Goal: Task Accomplishment & Management: Manage account settings

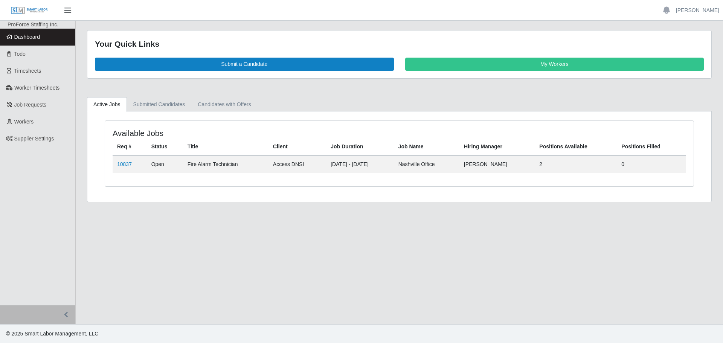
click at [69, 9] on span "button" at bounding box center [68, 10] width 10 height 9
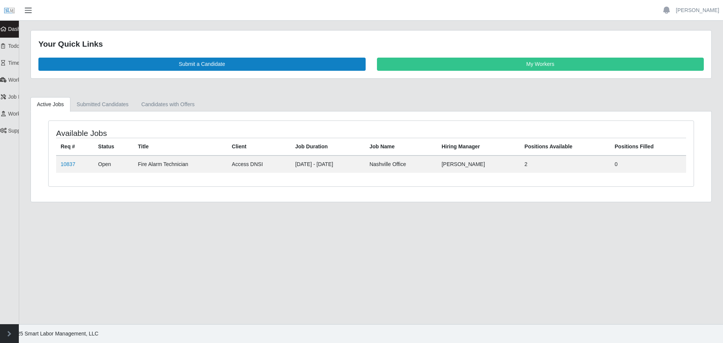
click at [29, 12] on span "button" at bounding box center [28, 10] width 10 height 9
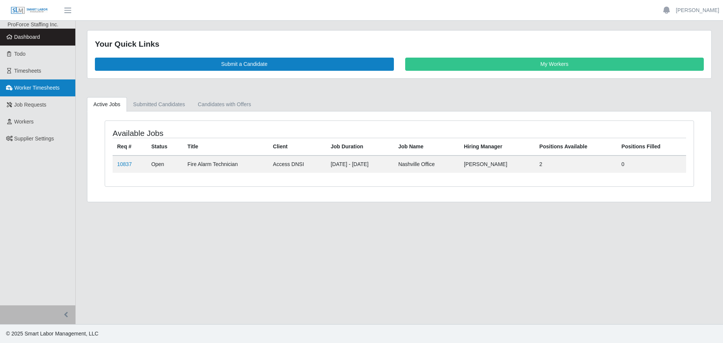
click at [32, 87] on span "Worker Timesheets" at bounding box center [36, 88] width 45 height 6
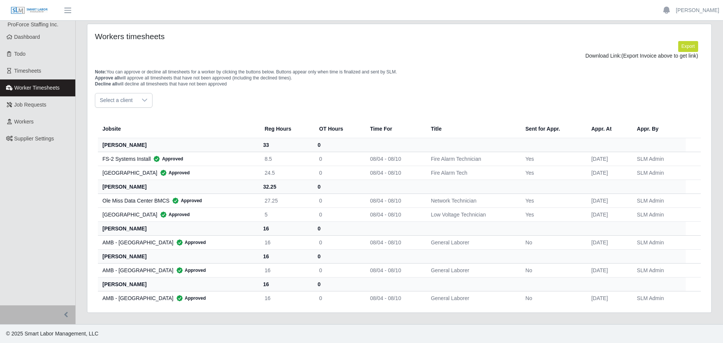
click at [145, 99] on icon at bounding box center [145, 100] width 6 height 6
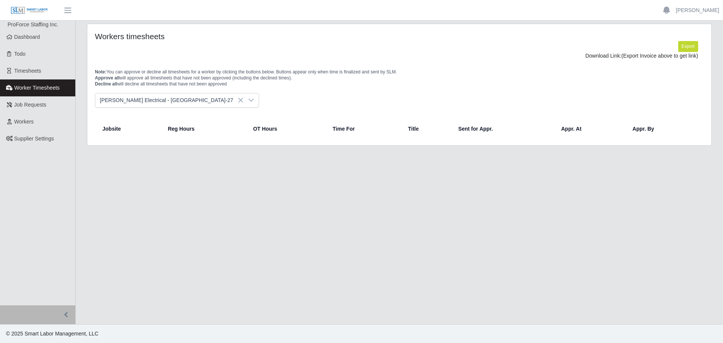
click at [180, 96] on span "[PERSON_NAME] Electrical - [GEOGRAPHIC_DATA]-27" at bounding box center [169, 100] width 148 height 14
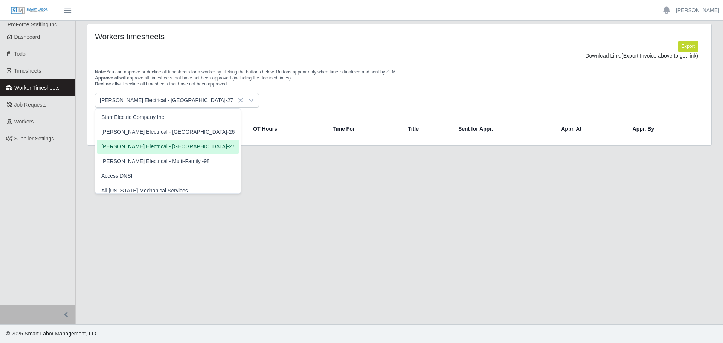
click at [248, 110] on div "Jobsite Reg Hours OT Hours Time For Title Sent for Appr. Appr. At Appr. By" at bounding box center [399, 123] width 620 height 30
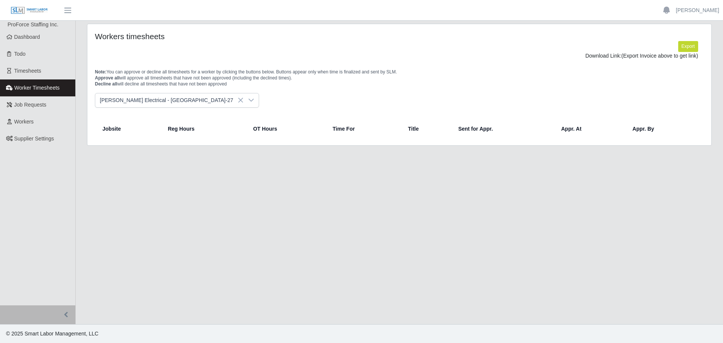
click at [248, 102] on icon at bounding box center [251, 100] width 6 height 6
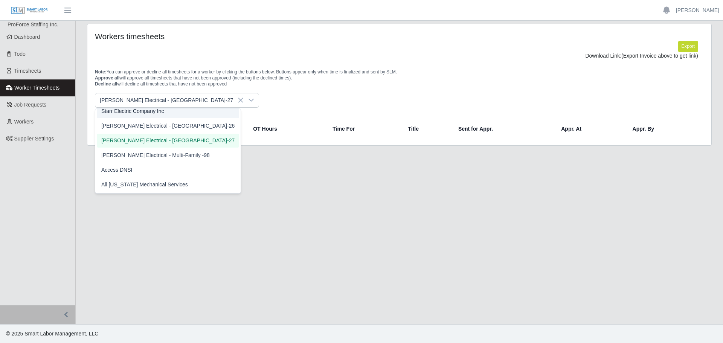
scroll to position [2, 0]
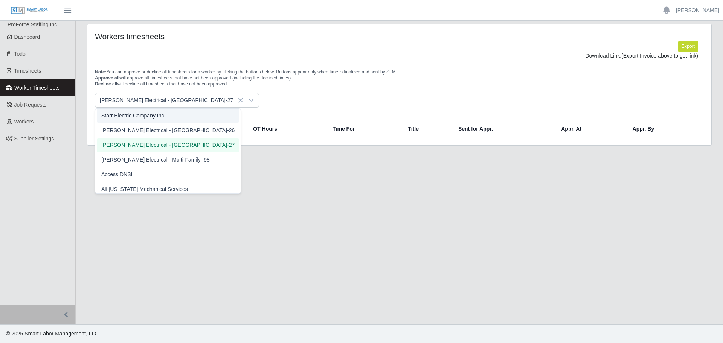
click at [139, 62] on div "Note: You can approve or decline all timesheets for a worker by clicking the bu…" at bounding box center [399, 76] width 620 height 33
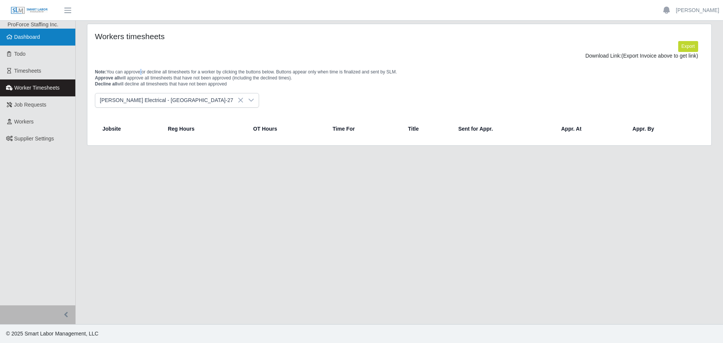
click at [29, 36] on span "Dashboard" at bounding box center [27, 37] width 26 height 6
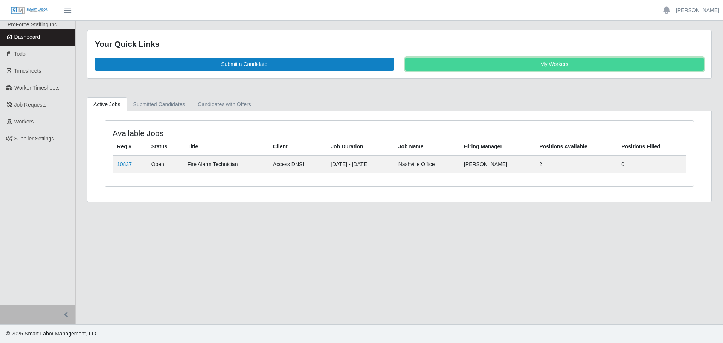
click at [526, 65] on link "My Workers" at bounding box center [554, 64] width 299 height 13
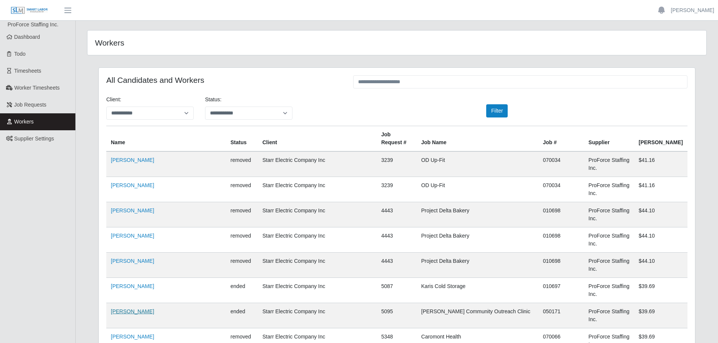
click at [136, 309] on link "Antonio Wilson" at bounding box center [132, 312] width 43 height 6
click at [134, 157] on link "Wade Jones" at bounding box center [132, 160] width 43 height 6
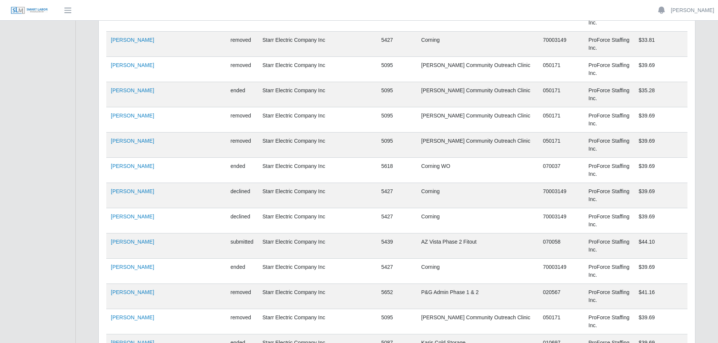
scroll to position [979, 0]
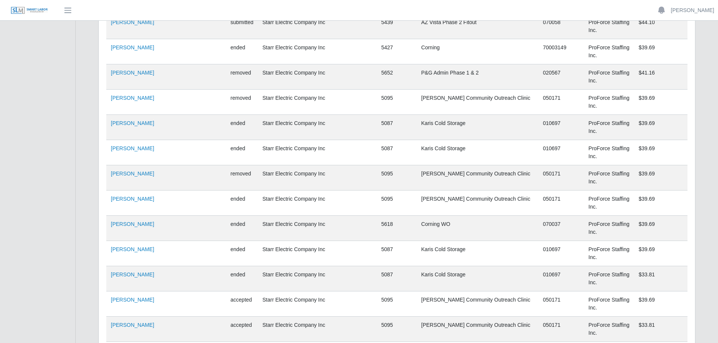
scroll to position [1205, 0]
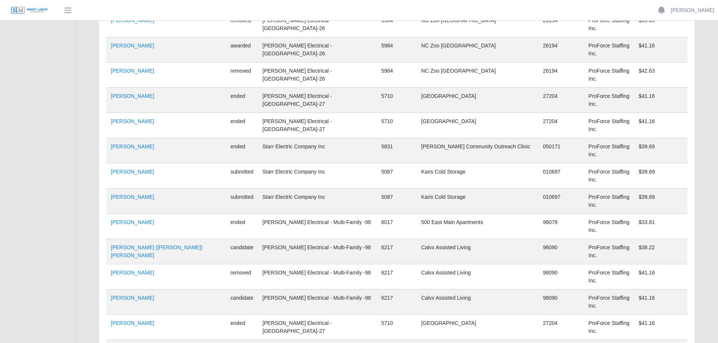
scroll to position [1582, 0]
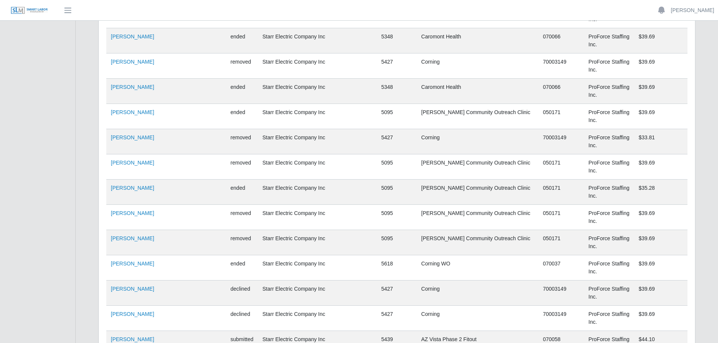
scroll to position [866, 0]
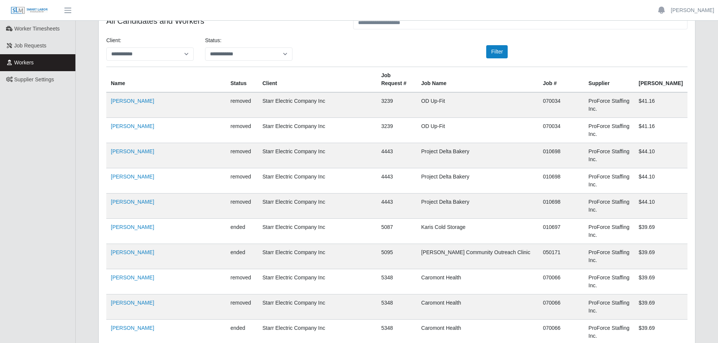
scroll to position [0, 0]
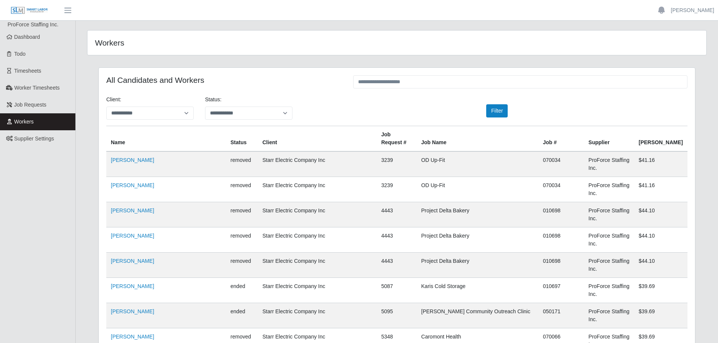
click at [538, 135] on th "Job #" at bounding box center [561, 139] width 46 height 26
click at [496, 110] on button "Filter" at bounding box center [496, 110] width 21 height 13
click at [249, 111] on select "**********" at bounding box center [248, 113] width 87 height 13
click at [188, 113] on select "**********" at bounding box center [149, 113] width 87 height 13
select select "**********"
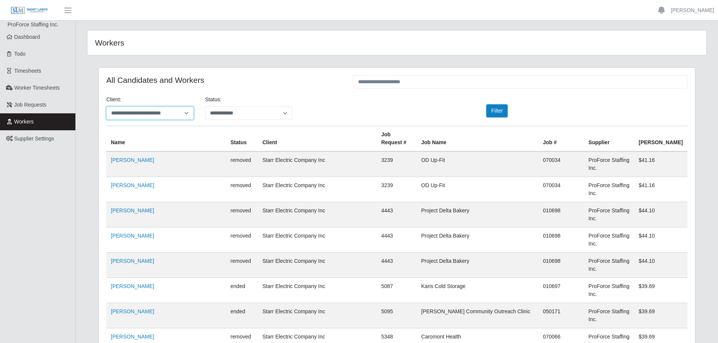
click at [106, 107] on select "**********" at bounding box center [149, 113] width 87 height 13
click at [495, 111] on button "Filter" at bounding box center [496, 110] width 21 height 13
click at [401, 81] on input "text" at bounding box center [520, 81] width 334 height 13
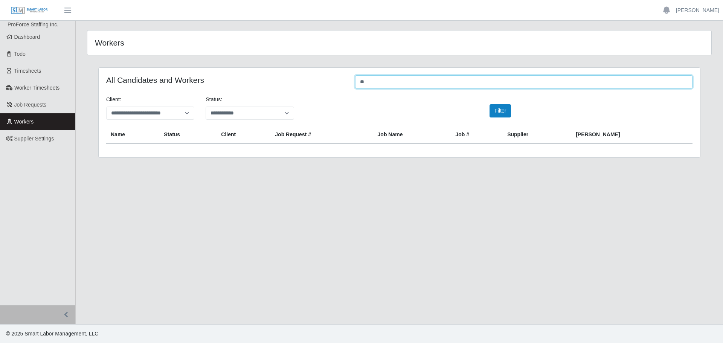
type input "*"
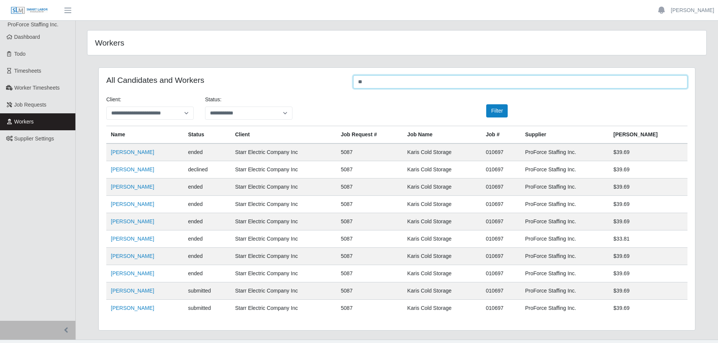
type input "*"
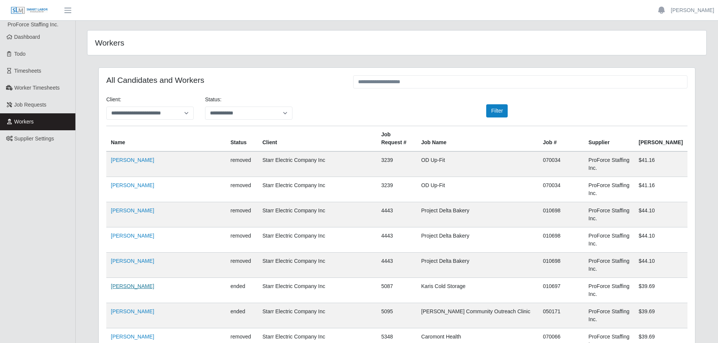
click at [131, 283] on link "Earl Stevens" at bounding box center [132, 286] width 43 height 6
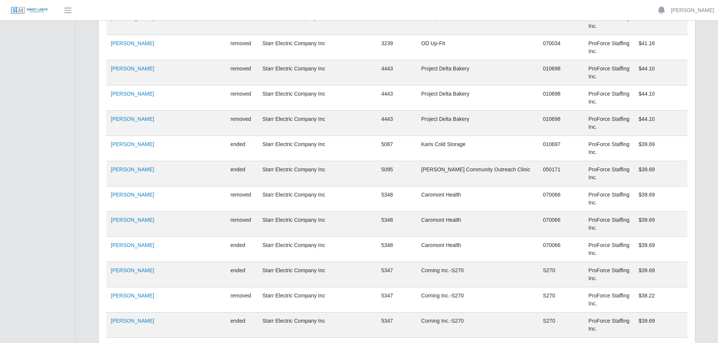
scroll to position [151, 0]
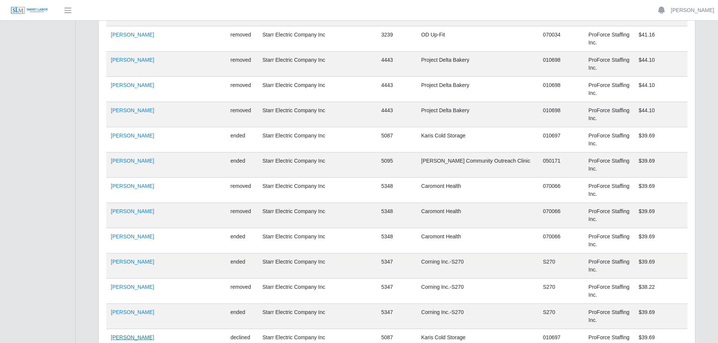
click at [125, 335] on link "Steven Kreisberg" at bounding box center [132, 338] width 43 height 6
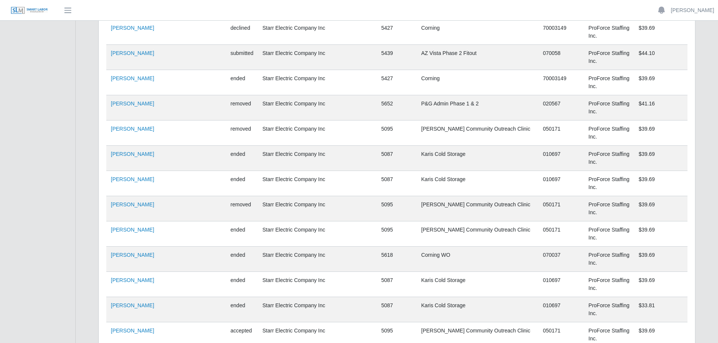
scroll to position [1167, 0]
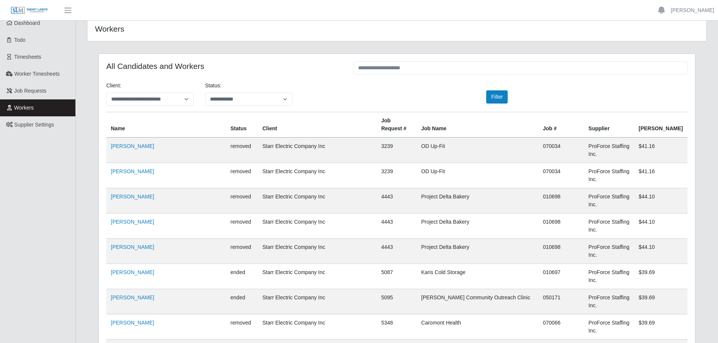
scroll to position [38, 0]
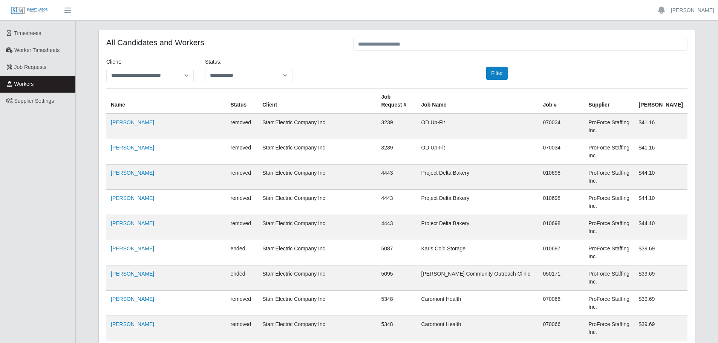
click at [128, 246] on link "Earl Stevens" at bounding box center [132, 249] width 43 height 6
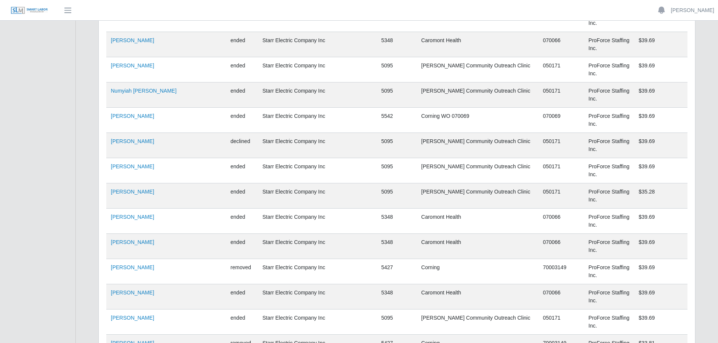
scroll to position [678, 0]
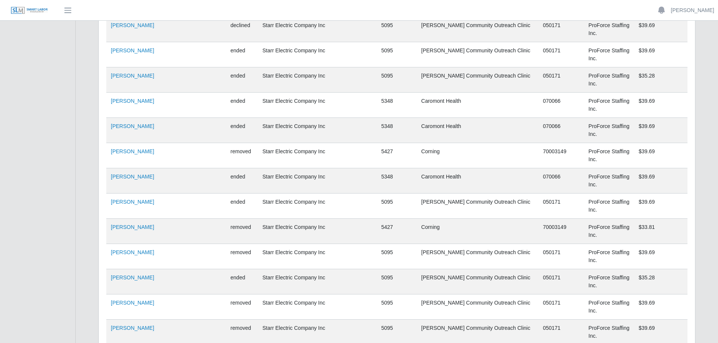
scroll to position [829, 0]
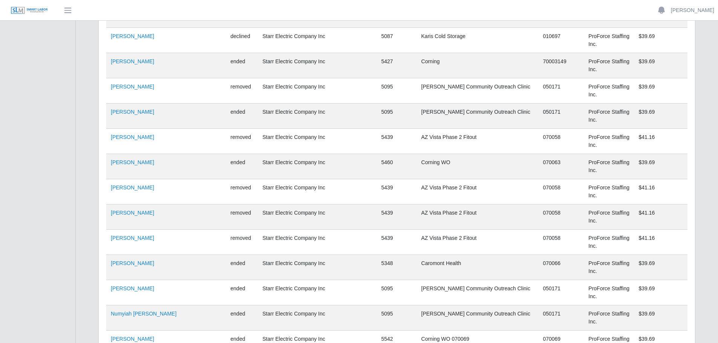
scroll to position [0, 0]
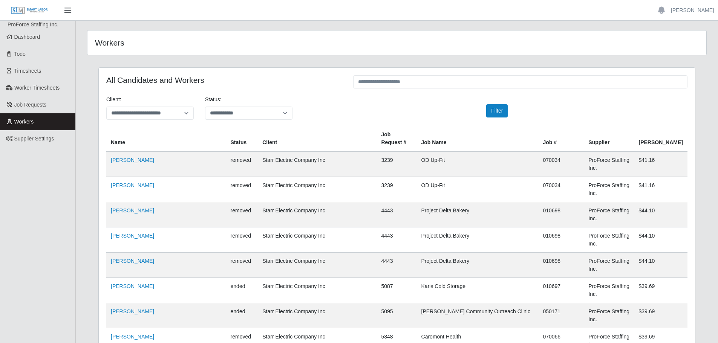
click at [68, 7] on span "button" at bounding box center [68, 10] width 10 height 9
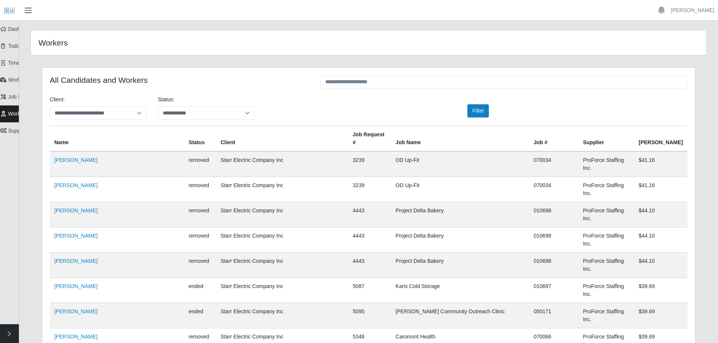
click at [26, 12] on span "button" at bounding box center [28, 10] width 10 height 9
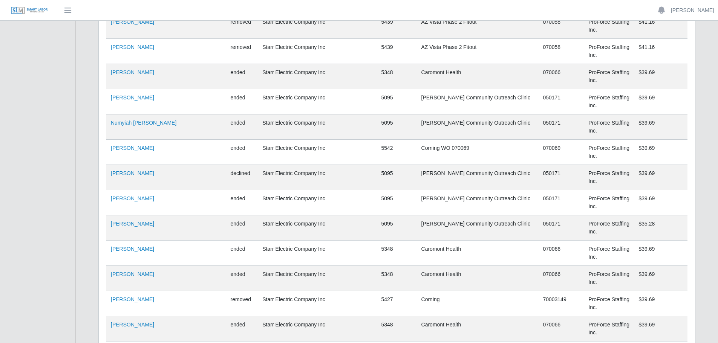
scroll to position [678, 0]
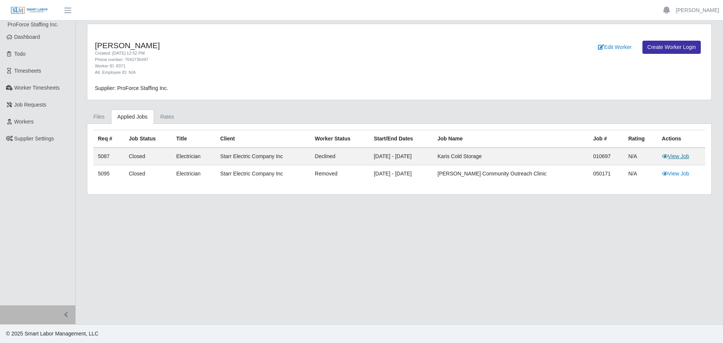
click at [672, 155] on link "View Job" at bounding box center [675, 156] width 27 height 6
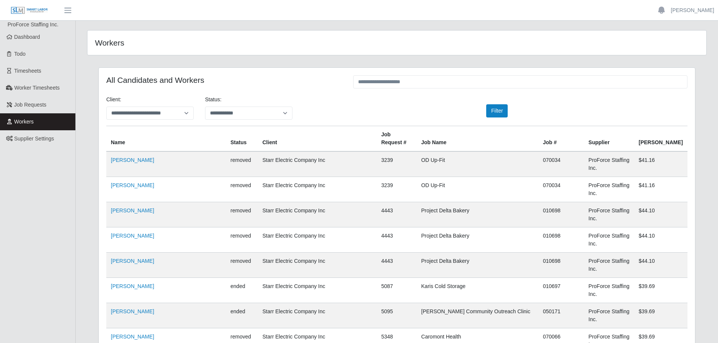
select select "**********"
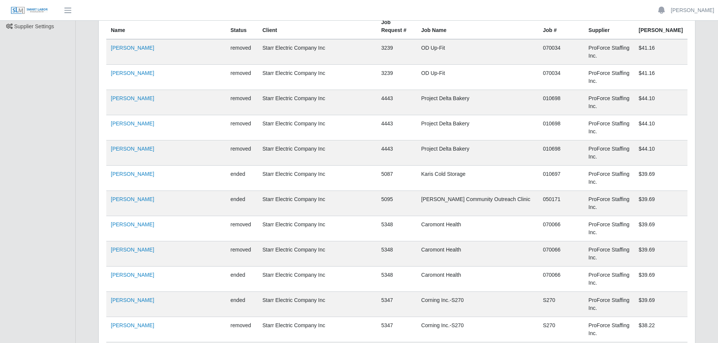
scroll to position [113, 0]
click at [129, 246] on link "Matthew Shedrick" at bounding box center [132, 249] width 43 height 6
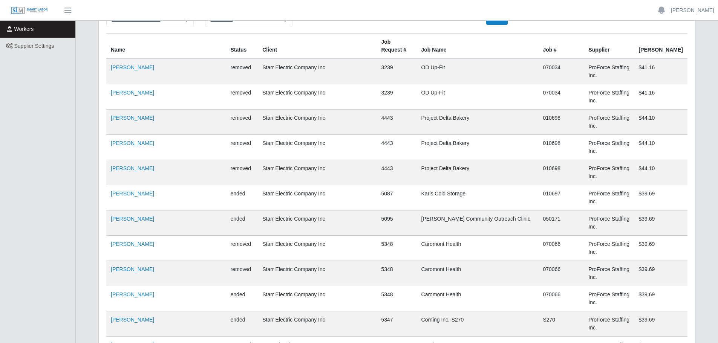
scroll to position [75, 0]
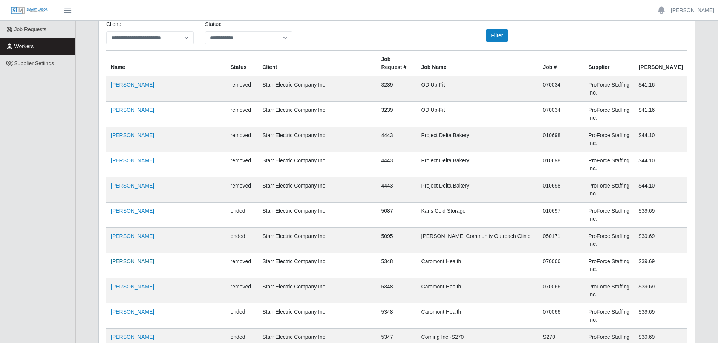
click at [137, 258] on link "Demariez Ruffin" at bounding box center [132, 261] width 43 height 6
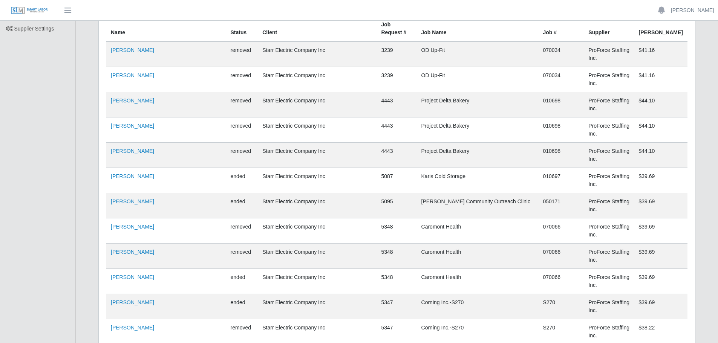
scroll to position [113, 0]
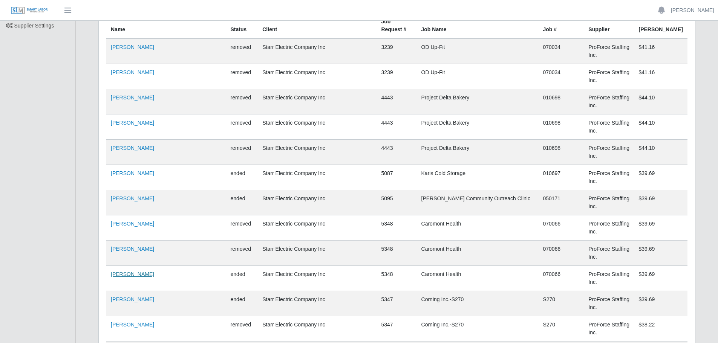
click at [133, 271] on link "Brett Barrilleaux" at bounding box center [132, 274] width 43 height 6
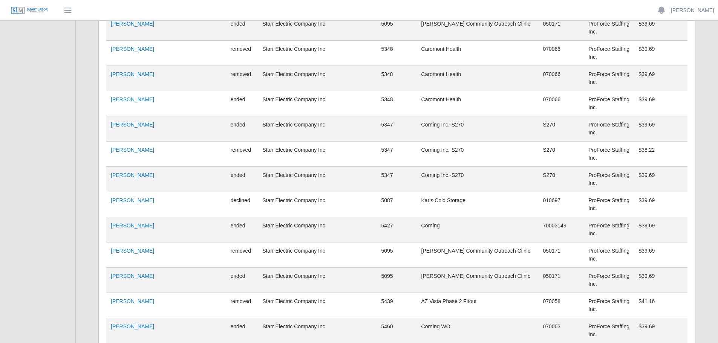
scroll to position [339, 0]
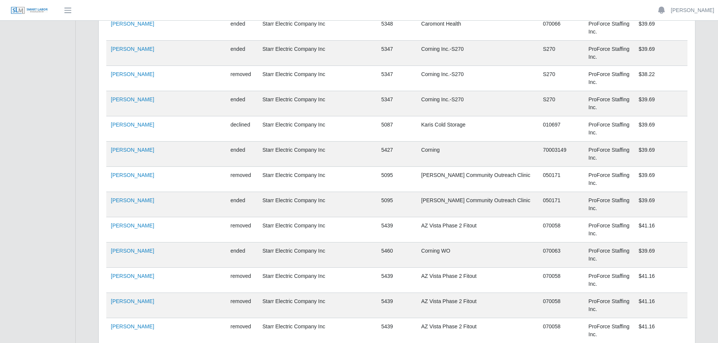
scroll to position [377, 0]
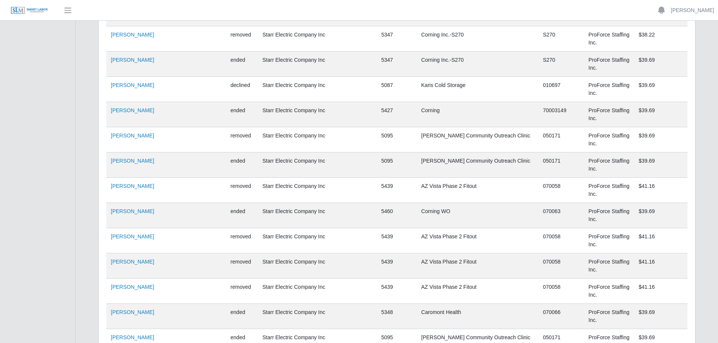
scroll to position [414, 0]
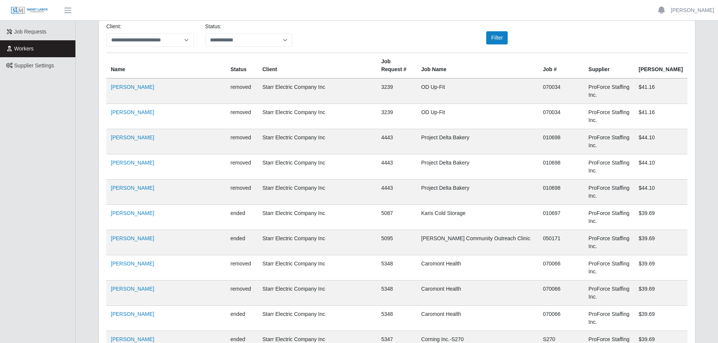
scroll to position [0, 0]
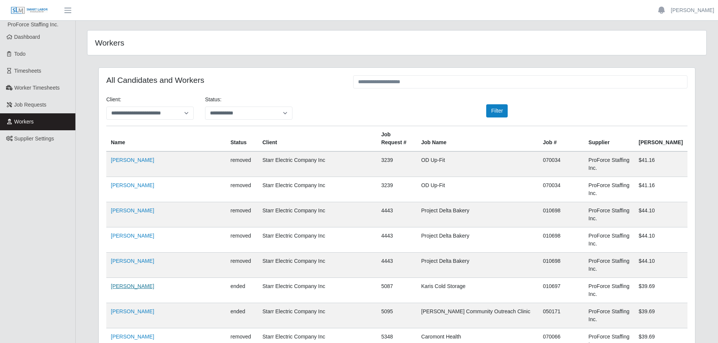
click at [132, 283] on link "Earl Stevens" at bounding box center [132, 286] width 43 height 6
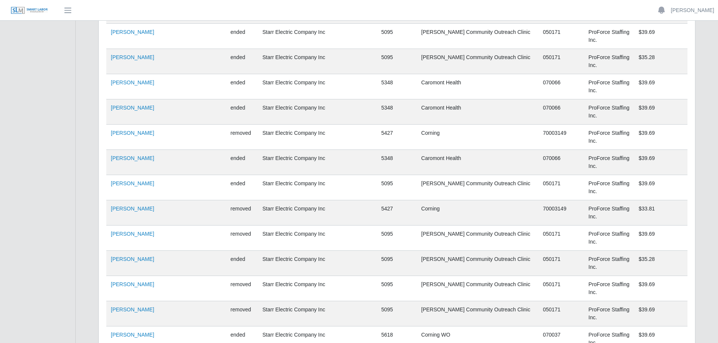
scroll to position [829, 0]
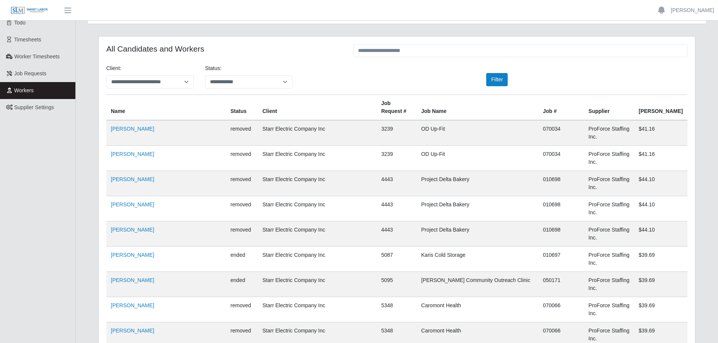
scroll to position [113, 0]
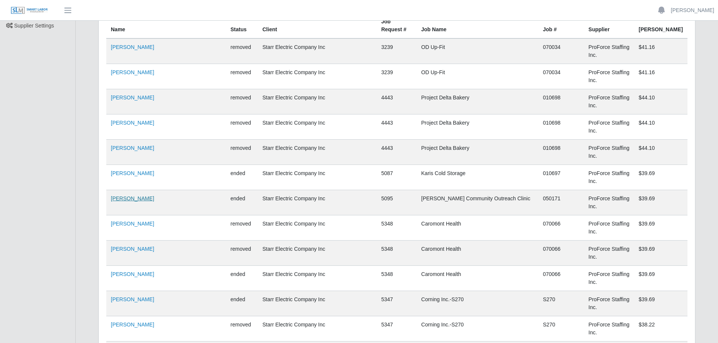
click at [135, 196] on link "Antonio Wilson" at bounding box center [132, 199] width 43 height 6
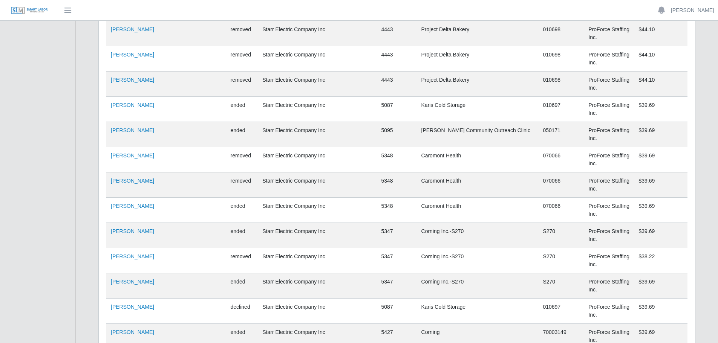
scroll to position [188, 0]
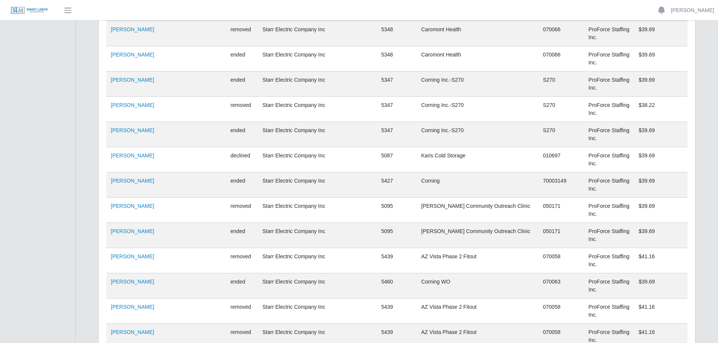
scroll to position [339, 0]
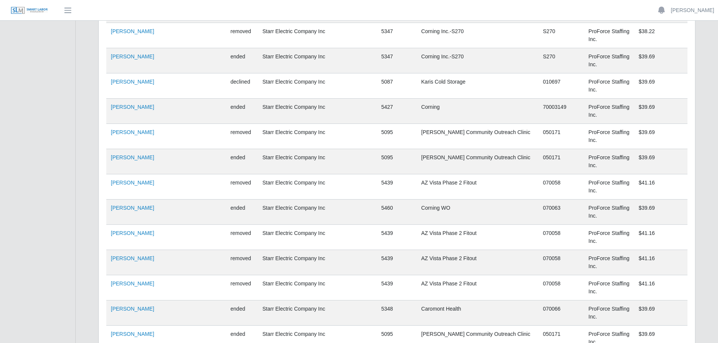
scroll to position [414, 0]
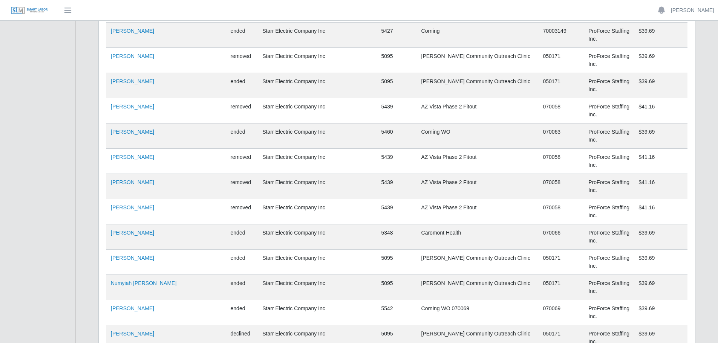
scroll to position [490, 0]
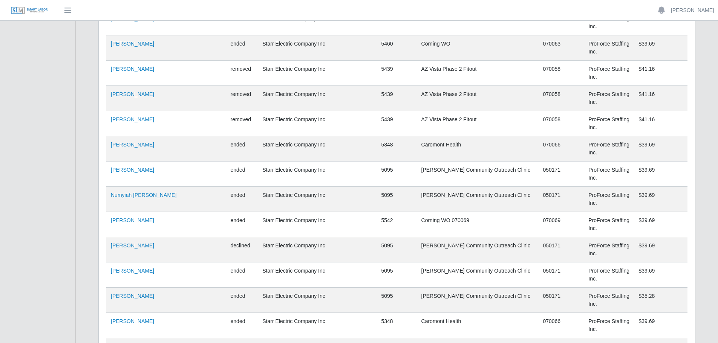
scroll to position [603, 0]
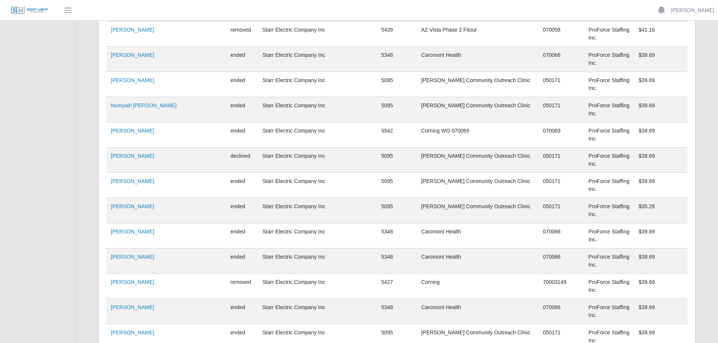
scroll to position [678, 0]
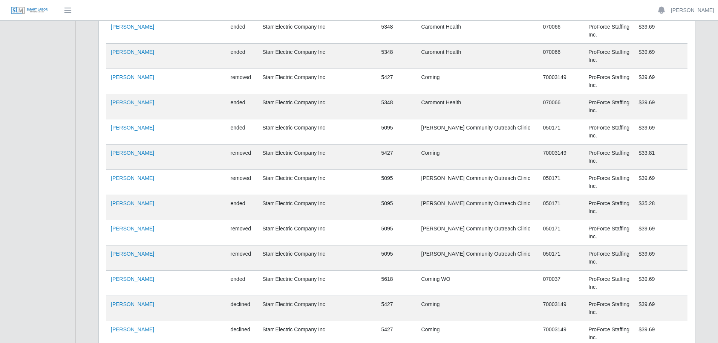
scroll to position [866, 0]
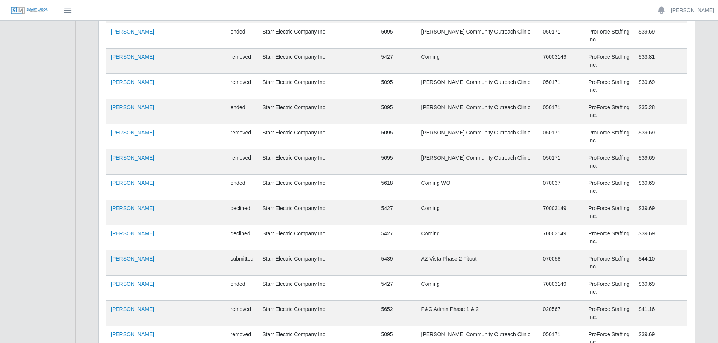
scroll to position [979, 0]
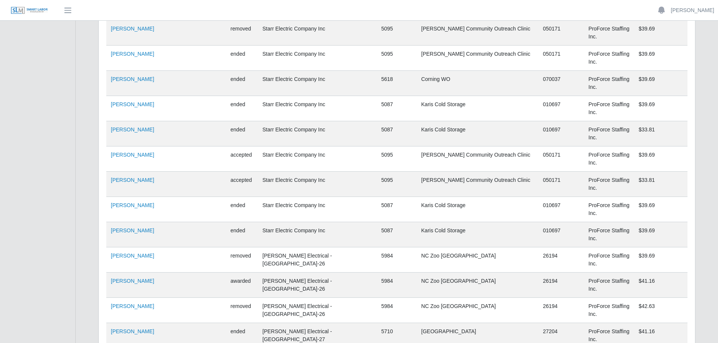
scroll to position [1356, 0]
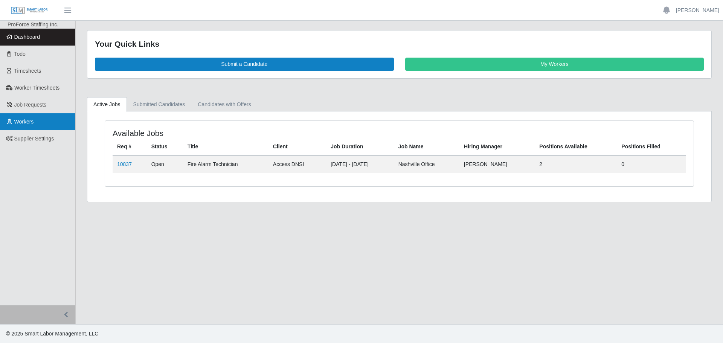
click at [21, 122] on span "Workers" at bounding box center [24, 122] width 20 height 6
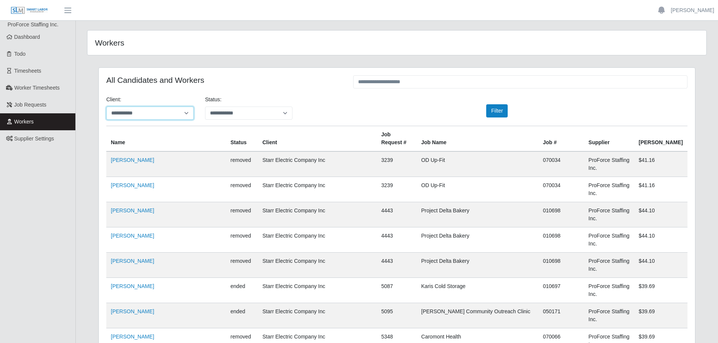
click at [185, 113] on select "**********" at bounding box center [149, 113] width 87 height 13
click at [106, 107] on select "**********" at bounding box center [149, 113] width 87 height 13
click at [503, 111] on button "Filter" at bounding box center [496, 110] width 21 height 13
select select "**********"
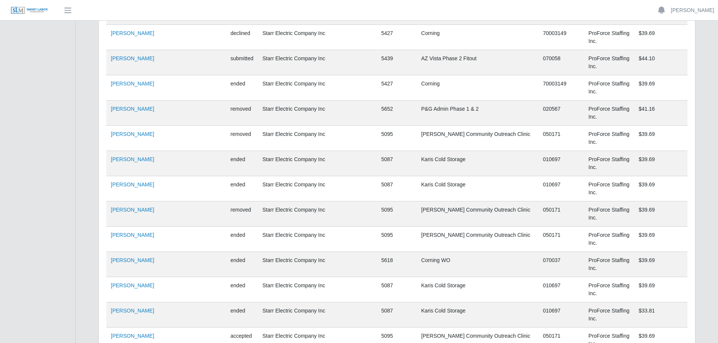
scroll to position [1168, 0]
